Goal: Find specific page/section

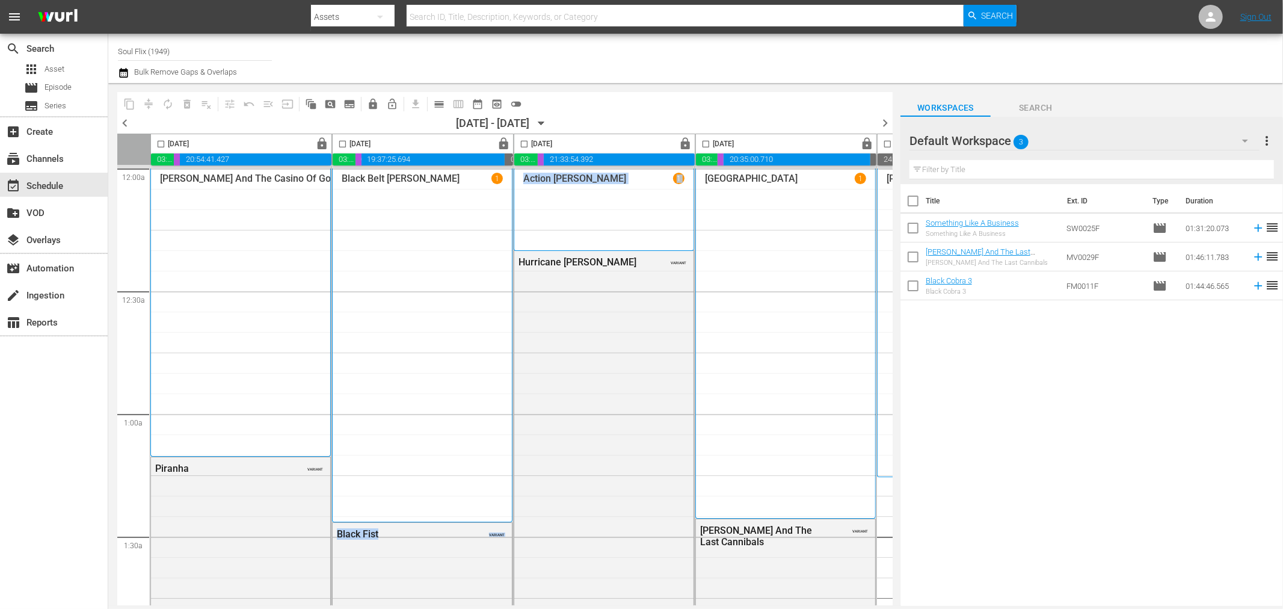
scroll to position [0, 297]
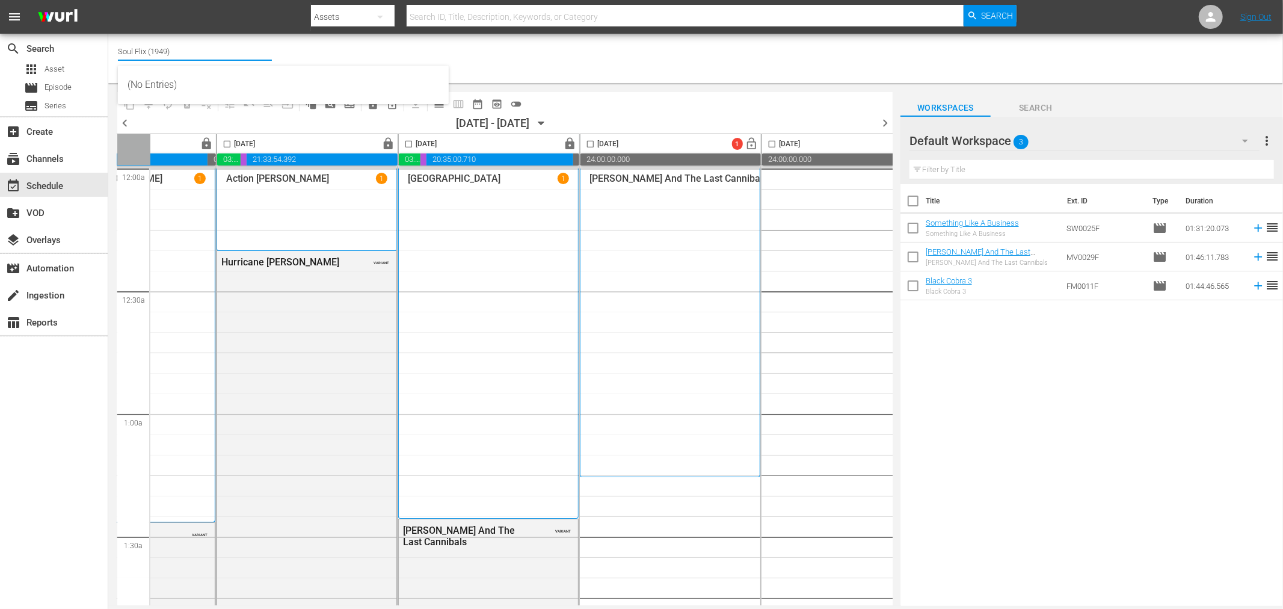
drag, startPoint x: 182, startPoint y: 46, endPoint x: -61, endPoint y: 65, distance: 243.1
click at [0, 65] on html "menu Search By Assets Search ID, Title, Description, Keywords, or Category Sear…" at bounding box center [641, 304] width 1283 height 609
type input "t"
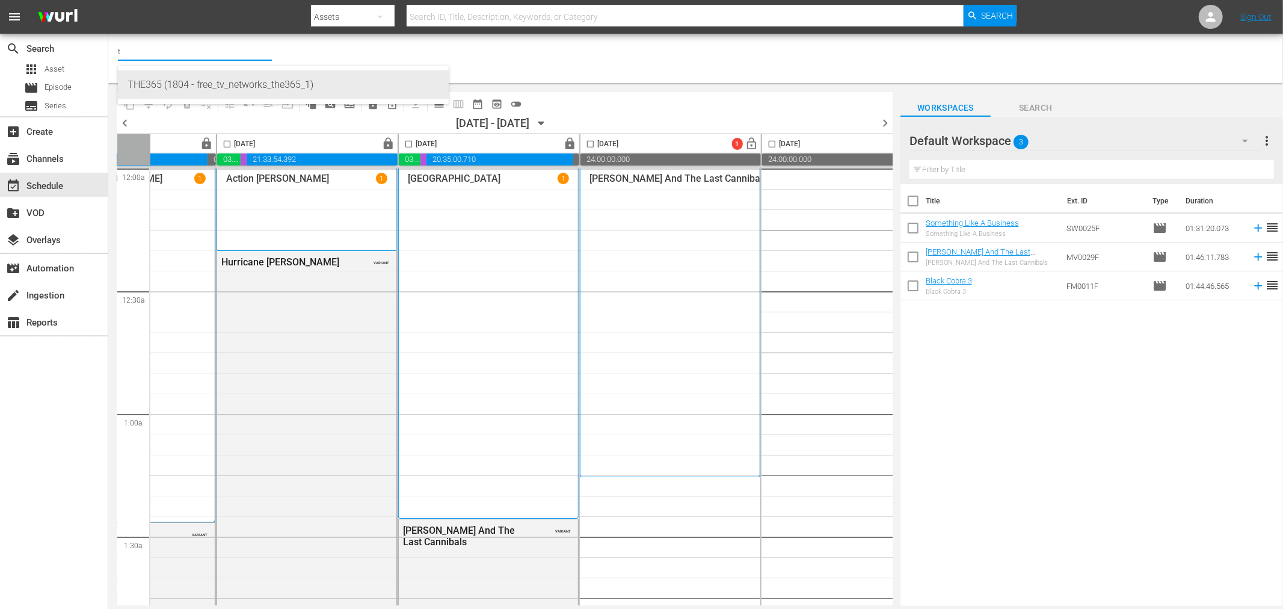
click at [147, 75] on div "THE365 (1804 - free_tv_networks_the365_1)" at bounding box center [284, 84] width 312 height 29
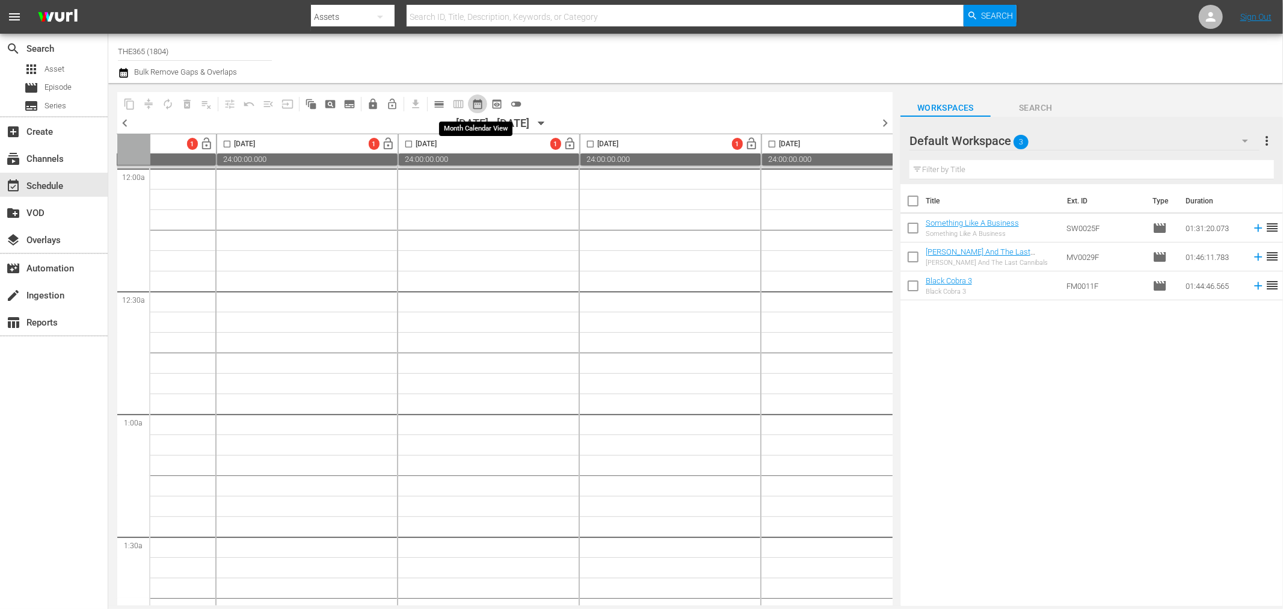
click at [479, 99] on span "date_range_outlined" at bounding box center [478, 104] width 12 height 12
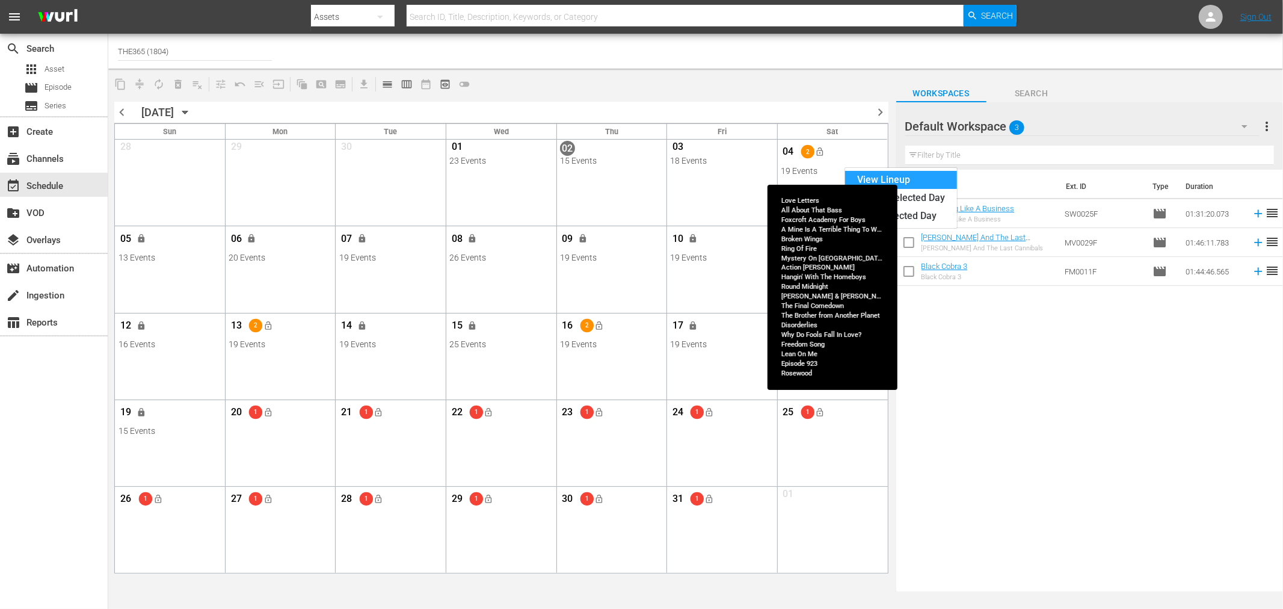
click at [853, 176] on div "View Lineup" at bounding box center [901, 180] width 112 height 18
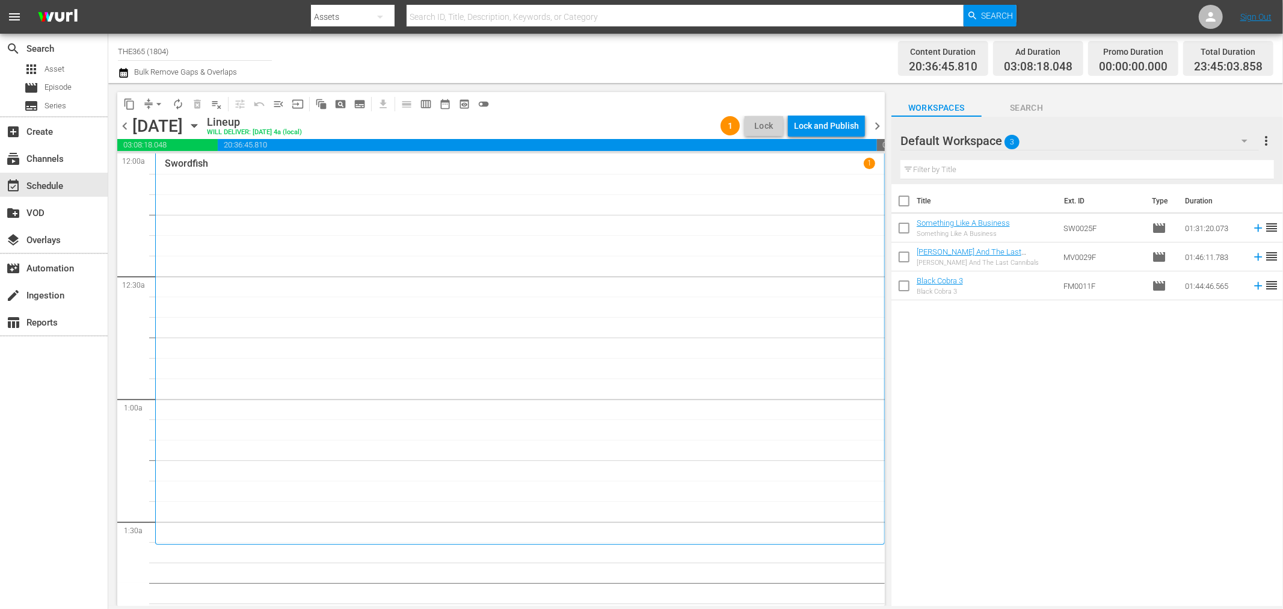
click at [568, 93] on div "content_copy compress arrow_drop_down autorenew_outlined delete_forever_outline…" at bounding box center [501, 103] width 768 height 23
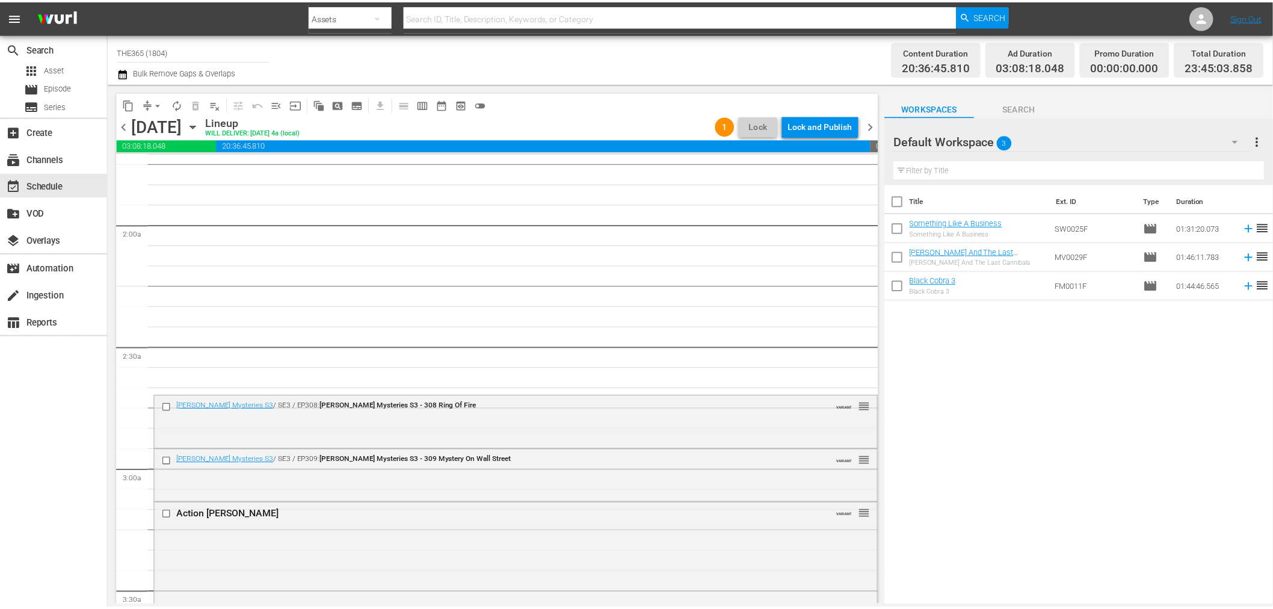
scroll to position [401, 0]
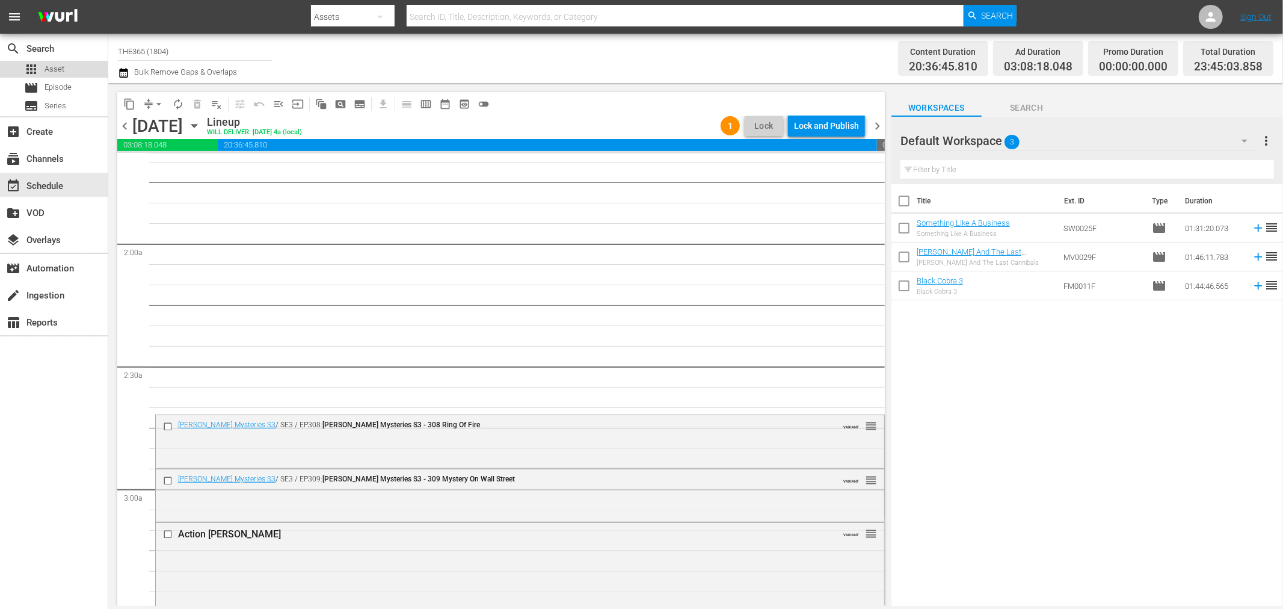
click at [64, 69] on div "apps Asset" at bounding box center [54, 69] width 108 height 17
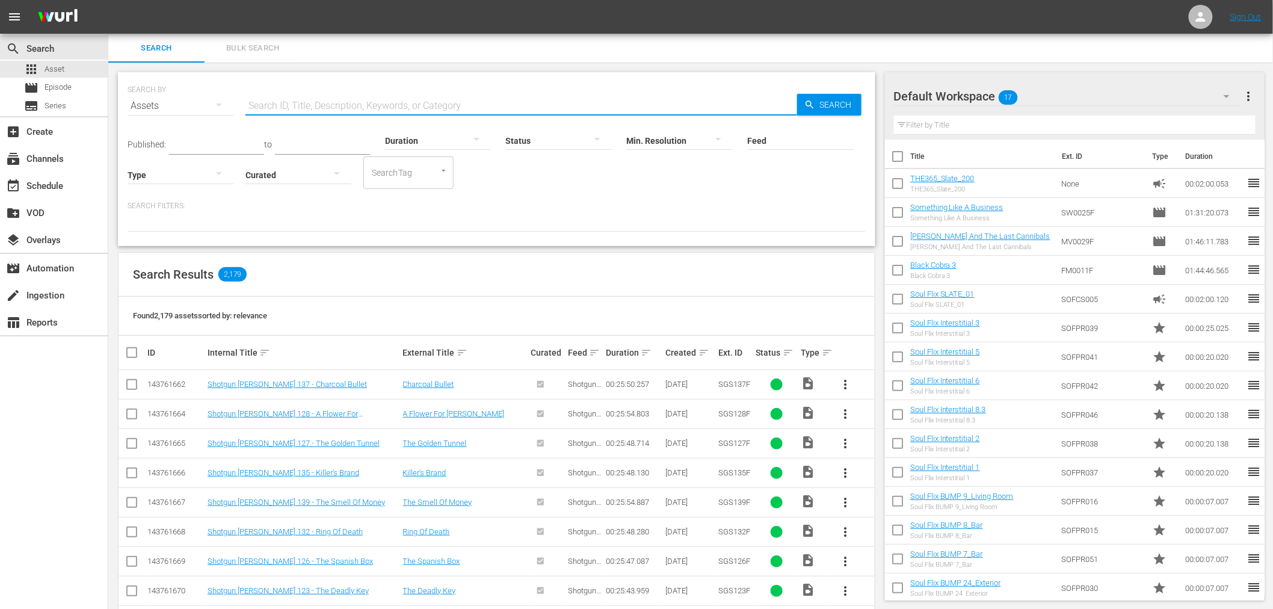
click at [301, 99] on input "text" at bounding box center [521, 105] width 552 height 29
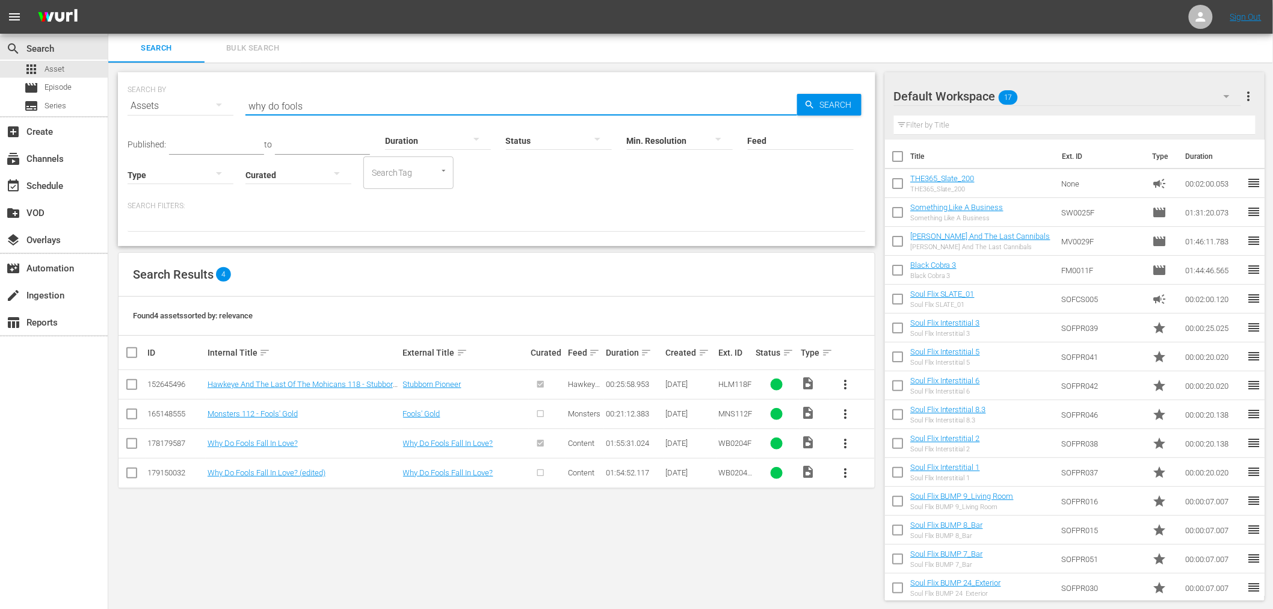
type input "why do fools"
